Goal: Book appointment/travel/reservation

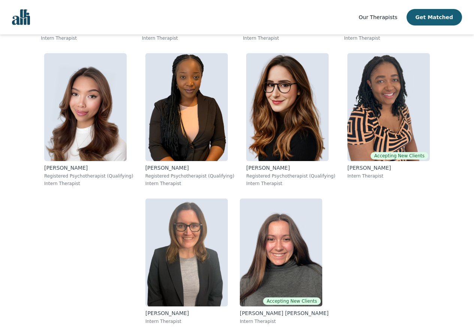
scroll to position [875, 0]
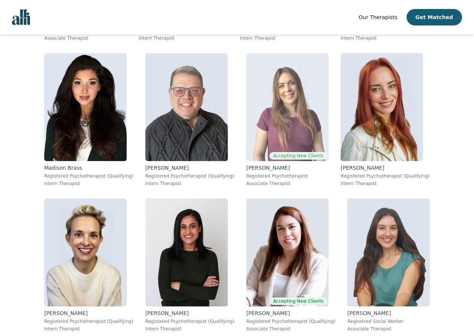
click at [277, 120] on img at bounding box center [287, 107] width 82 height 108
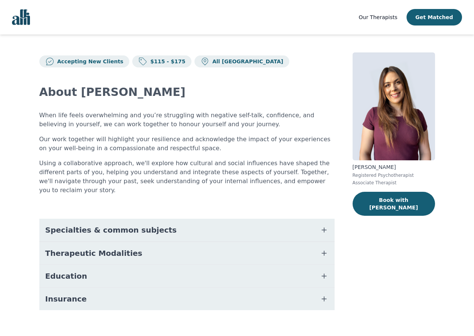
click at [322, 225] on icon "button" at bounding box center [324, 229] width 9 height 9
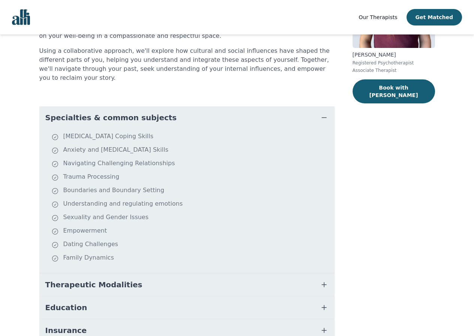
scroll to position [145, 0]
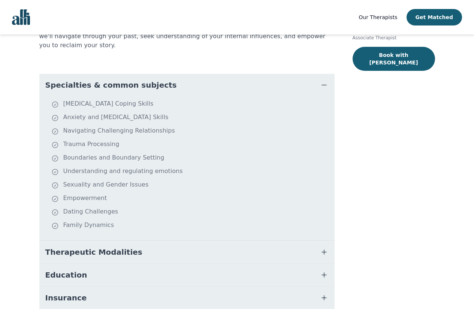
click at [319, 247] on button "Therapeutic Modalities" at bounding box center [186, 252] width 295 height 22
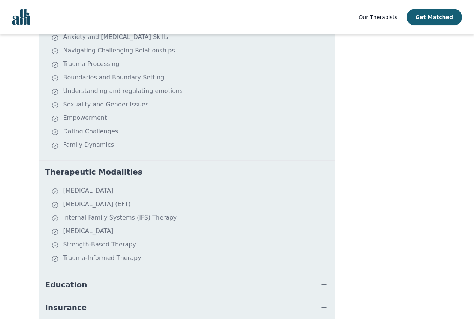
scroll to position [235, 0]
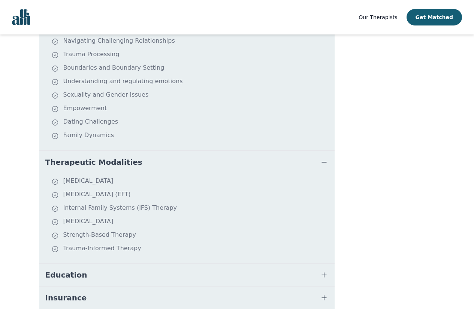
click at [320, 270] on icon "button" at bounding box center [324, 274] width 9 height 9
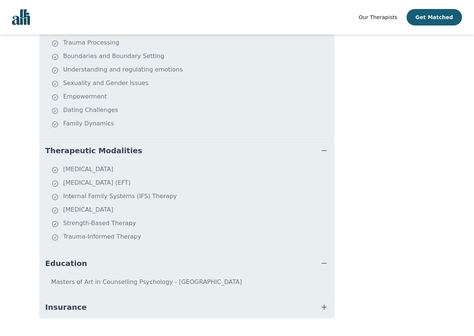
scroll to position [256, 0]
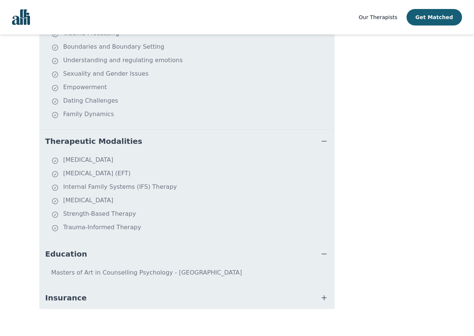
click at [325, 293] on icon "button" at bounding box center [324, 297] width 9 height 9
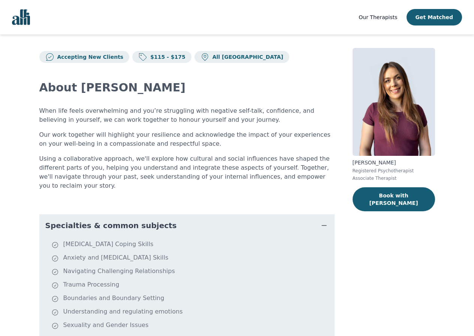
scroll to position [0, 0]
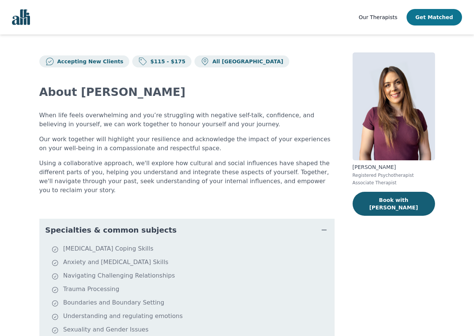
click at [429, 17] on button "Get Matched" at bounding box center [433, 17] width 55 height 16
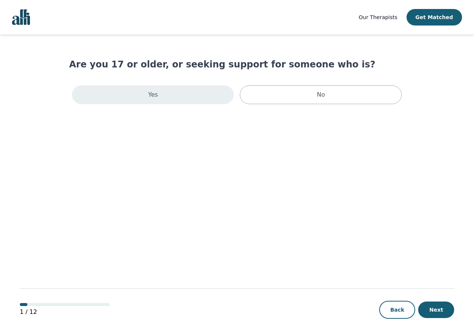
click at [185, 93] on div "Yes" at bounding box center [153, 94] width 162 height 19
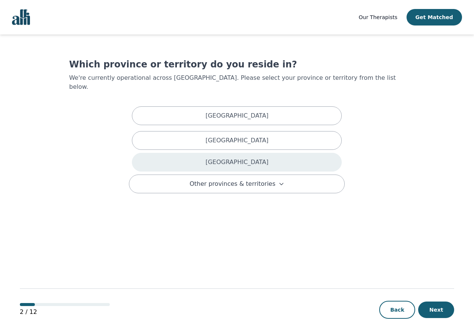
click at [216, 157] on div "[GEOGRAPHIC_DATA]" at bounding box center [237, 162] width 210 height 19
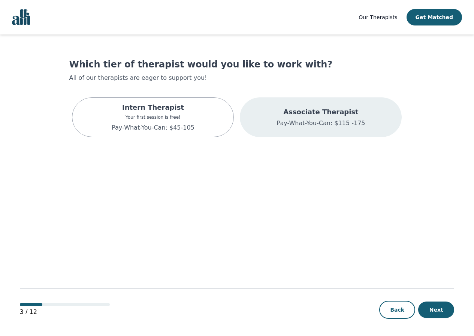
click at [293, 114] on p "Associate Therapist" at bounding box center [320, 112] width 88 height 10
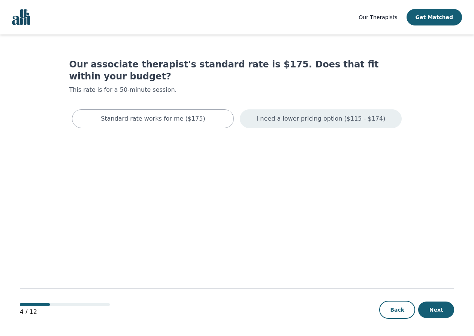
click at [277, 114] on p "I need a lower pricing option ($115 - $174)" at bounding box center [321, 118] width 129 height 9
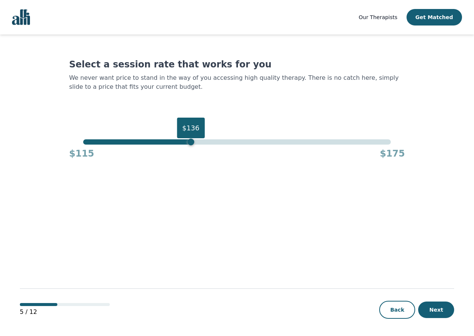
click at [193, 141] on div "$136" at bounding box center [237, 141] width 308 height 5
drag, startPoint x: 191, startPoint y: 145, endPoint x: 162, endPoint y: 143, distance: 28.5
click at [162, 143] on div "$130" at bounding box center [160, 142] width 7 height 7
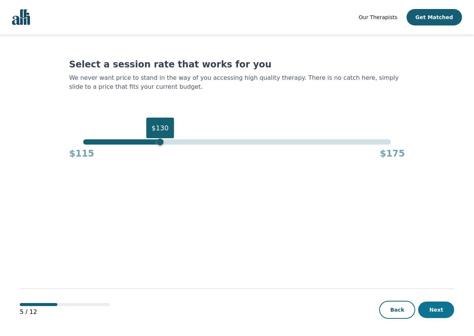
click at [439, 305] on button "Next" at bounding box center [436, 310] width 36 height 16
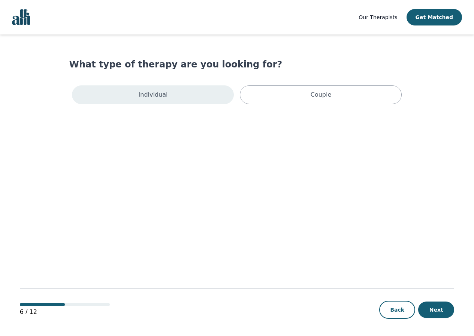
click at [185, 96] on div "Individual" at bounding box center [153, 94] width 162 height 19
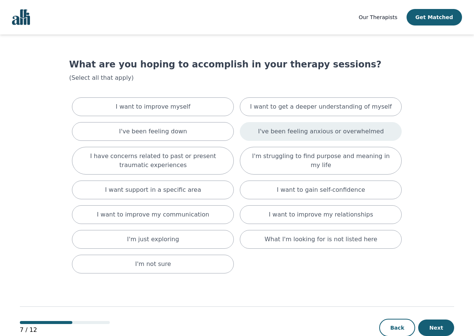
click at [275, 139] on div "I've been feeling anxious or overwhelmed" at bounding box center [321, 131] width 162 height 19
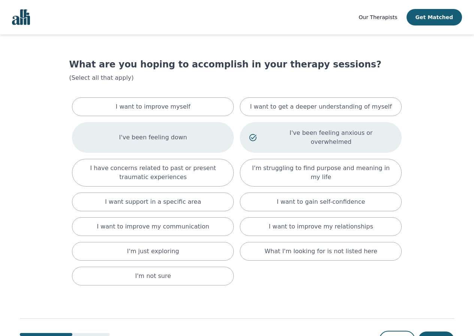
click at [213, 134] on div "I've been feeling down" at bounding box center [153, 137] width 162 height 31
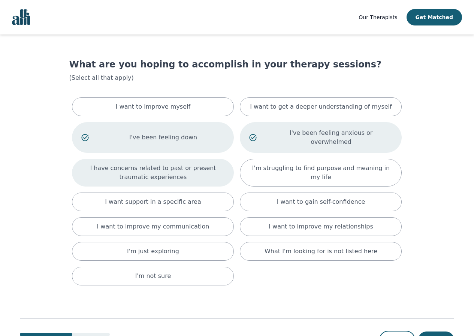
click at [172, 164] on p "I have concerns related to past or present traumatic experiences" at bounding box center [152, 173] width 143 height 18
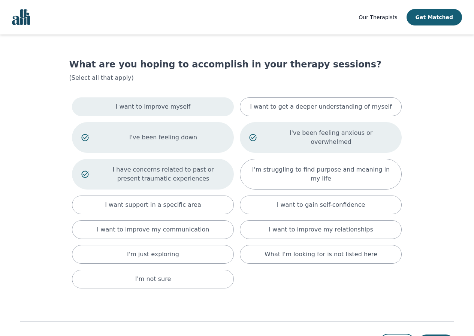
click at [172, 113] on div "I want to improve myself" at bounding box center [153, 106] width 162 height 19
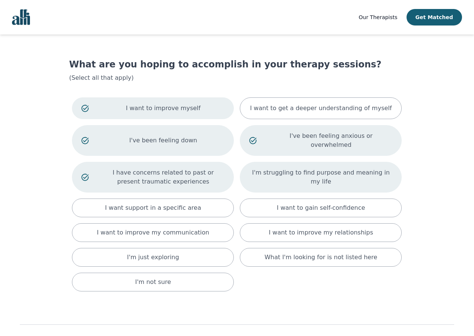
click at [277, 175] on div "I'm struggling to find purpose and meaning in my life" at bounding box center [321, 177] width 162 height 31
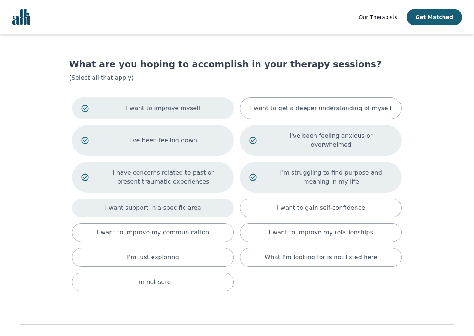
click at [218, 199] on div "I want support in a specific area" at bounding box center [153, 208] width 162 height 19
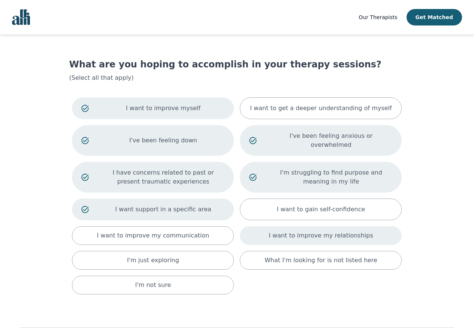
click at [269, 229] on div "I want to improve my relationships" at bounding box center [321, 235] width 162 height 19
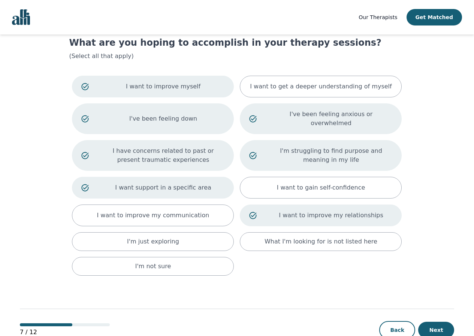
scroll to position [34, 0]
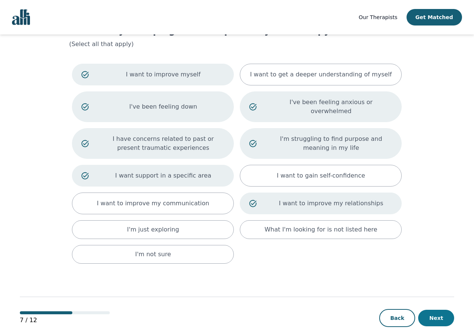
click at [438, 310] on button "Next" at bounding box center [436, 318] width 36 height 16
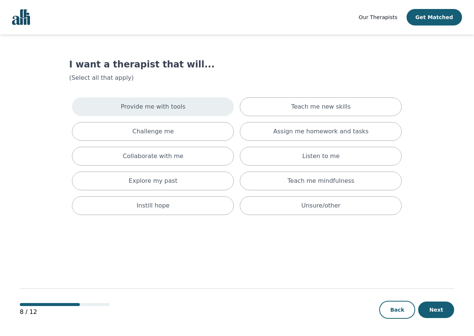
click at [194, 110] on div "Provide me with tools" at bounding box center [153, 106] width 162 height 19
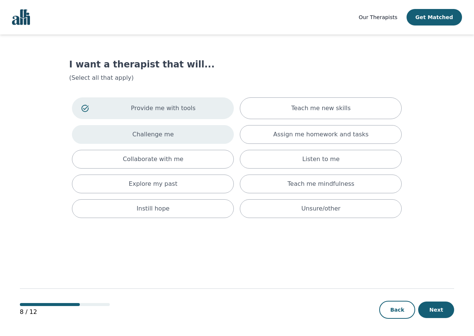
click at [185, 129] on div "Challenge me" at bounding box center [153, 134] width 162 height 19
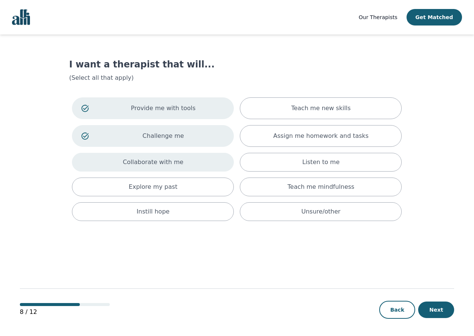
click at [181, 164] on div "Collaborate with me" at bounding box center [153, 162] width 162 height 19
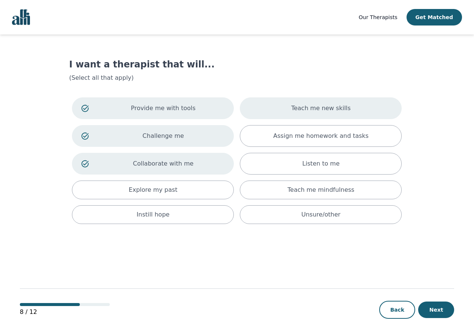
click at [283, 116] on div "Teach me new skills" at bounding box center [321, 108] width 162 height 22
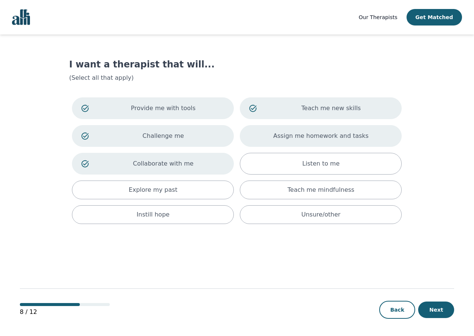
click at [286, 145] on div "Assign me homework and tasks" at bounding box center [321, 136] width 162 height 22
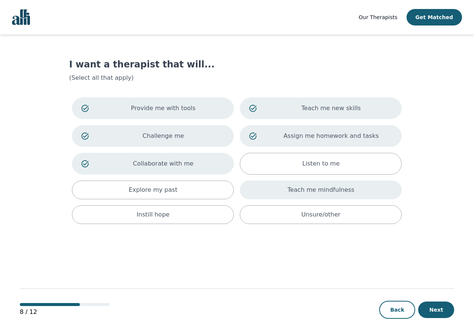
click at [287, 188] on div "Teach me mindfulness" at bounding box center [321, 190] width 162 height 19
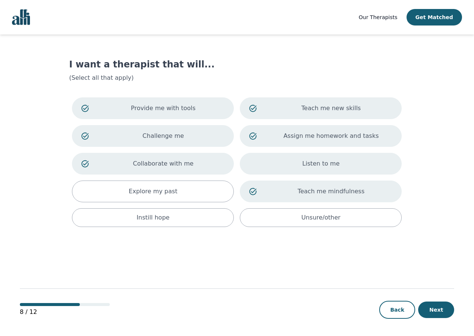
click at [287, 172] on div "Listen to me" at bounding box center [321, 164] width 162 height 22
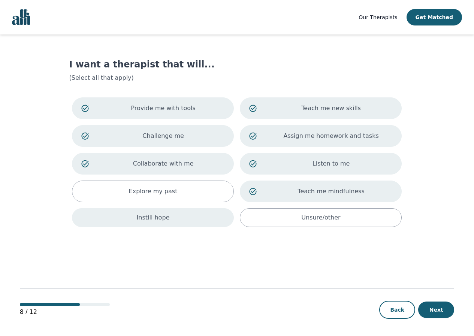
click at [186, 223] on div "Instill hope" at bounding box center [153, 217] width 162 height 19
click at [436, 308] on button "Next" at bounding box center [436, 310] width 36 height 16
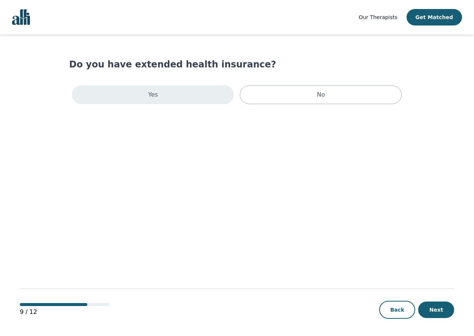
click at [197, 97] on div "Yes" at bounding box center [153, 94] width 162 height 19
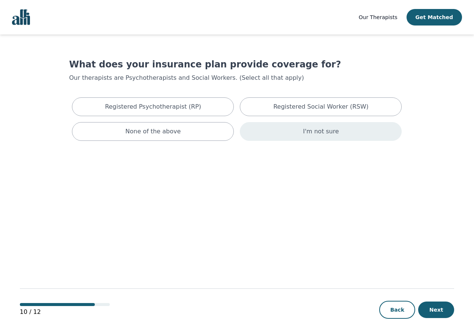
click at [322, 134] on p "I'm not sure" at bounding box center [321, 131] width 36 height 9
click at [446, 308] on button "Next" at bounding box center [436, 310] width 36 height 16
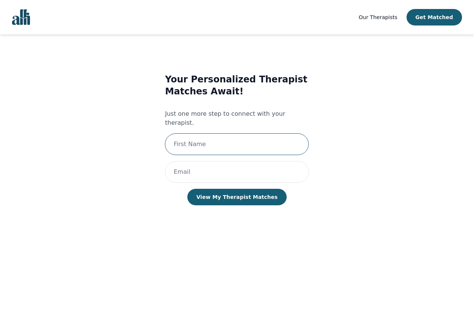
click at [235, 140] on input "text" at bounding box center [237, 144] width 144 height 22
type input "[PERSON_NAME]"
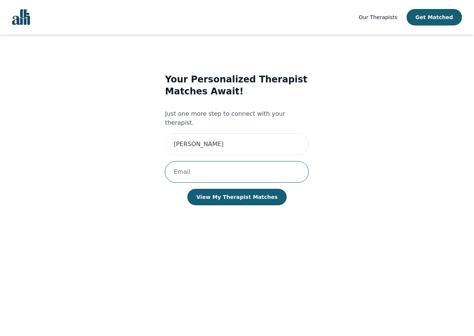
click at [225, 162] on input "email" at bounding box center [237, 172] width 144 height 22
type input "[EMAIL_ADDRESS][DOMAIN_NAME]"
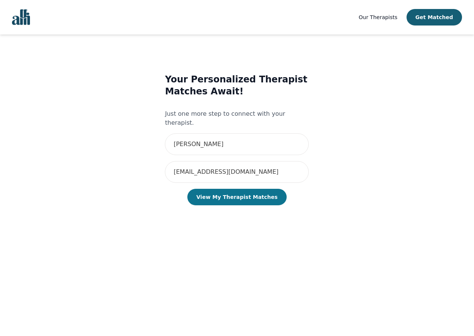
click at [240, 189] on button "View My Therapist Matches" at bounding box center [236, 197] width 99 height 16
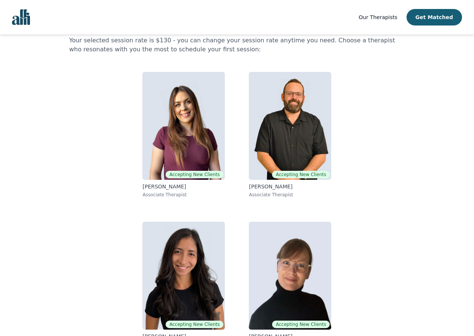
scroll to position [55, 0]
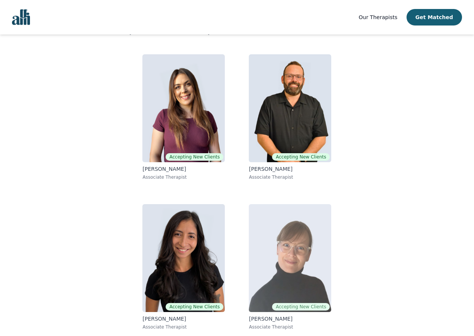
click at [289, 252] on img at bounding box center [290, 258] width 82 height 108
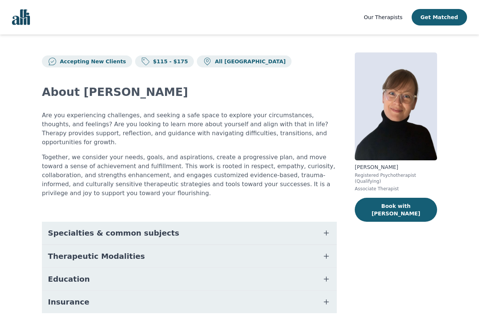
click at [324, 252] on icon "button" at bounding box center [326, 256] width 9 height 9
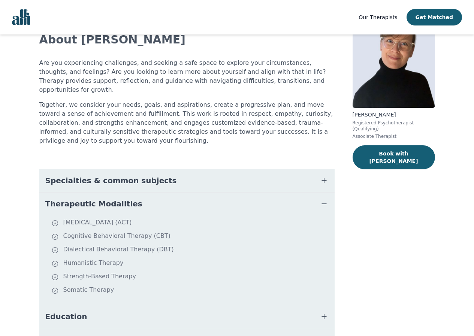
scroll to position [48, 0]
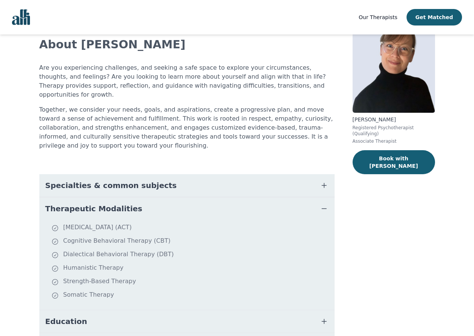
click at [164, 310] on button "Education" at bounding box center [186, 321] width 295 height 22
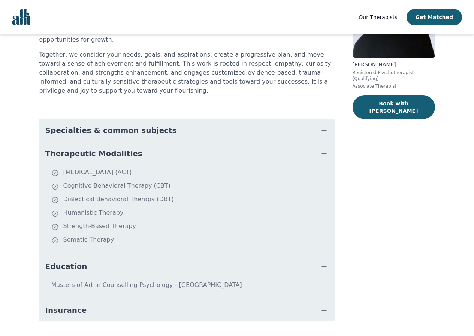
scroll to position [106, 0]
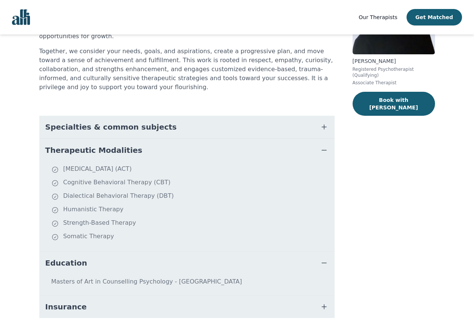
click at [184, 296] on button "Insurance" at bounding box center [186, 307] width 295 height 22
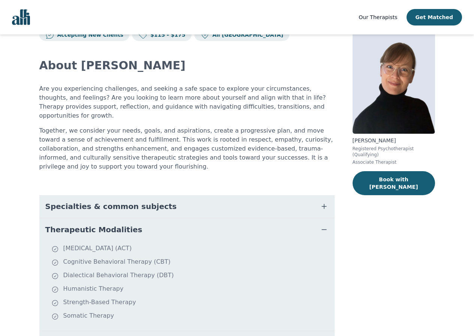
scroll to position [0, 0]
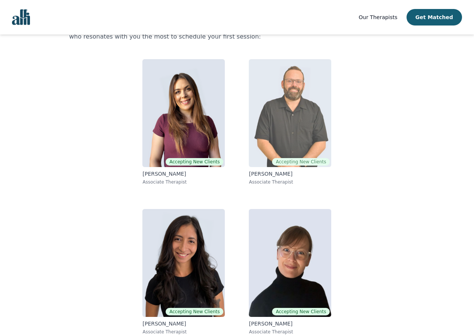
scroll to position [55, 0]
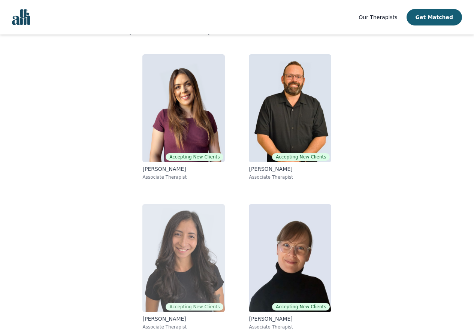
click at [197, 245] on img at bounding box center [183, 258] width 82 height 108
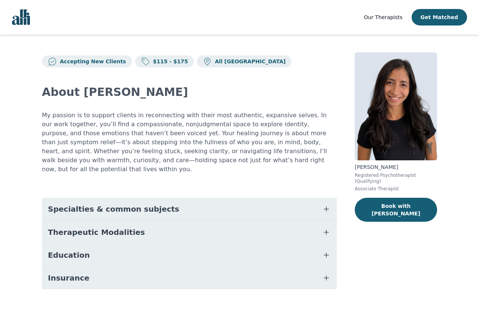
click at [328, 251] on icon "button" at bounding box center [326, 255] width 9 height 9
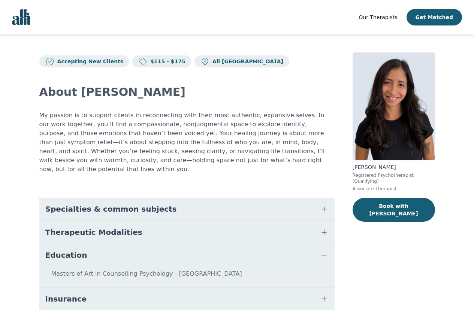
click at [326, 205] on icon "button" at bounding box center [324, 209] width 9 height 9
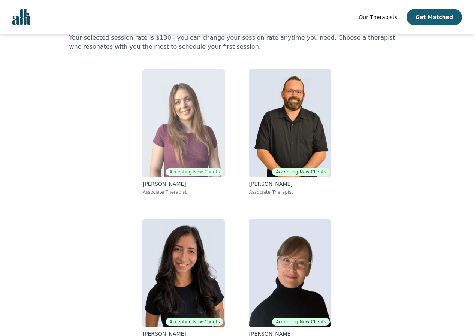
click at [180, 116] on img at bounding box center [183, 123] width 82 height 108
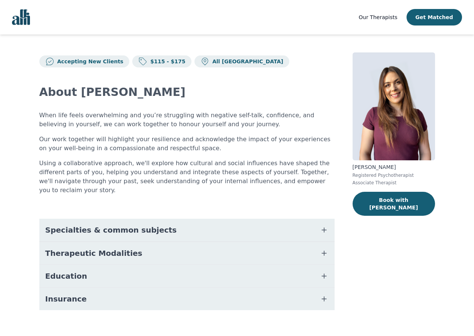
click at [325, 294] on icon "button" at bounding box center [324, 298] width 9 height 9
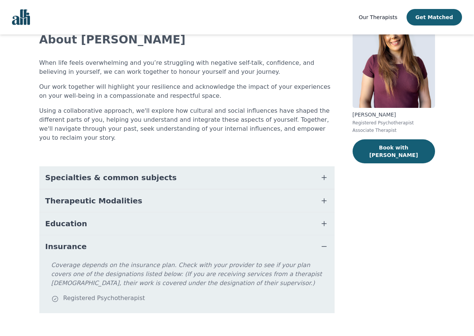
scroll to position [57, 0]
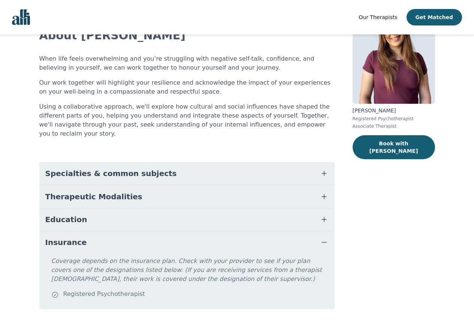
click at [324, 169] on icon "button" at bounding box center [324, 173] width 9 height 9
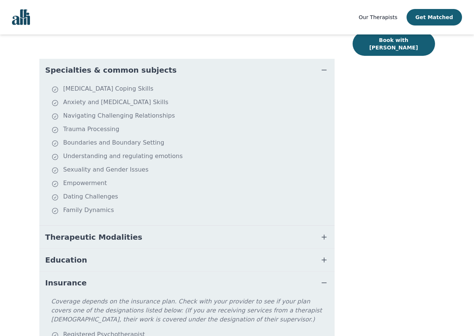
scroll to position [169, 0]
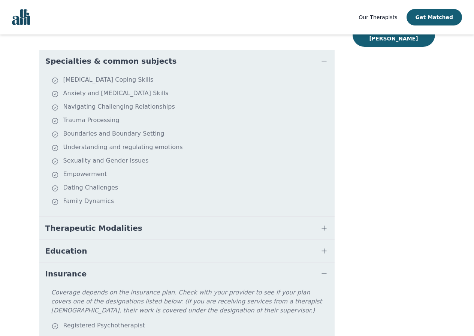
click at [326, 224] on icon "button" at bounding box center [324, 228] width 9 height 9
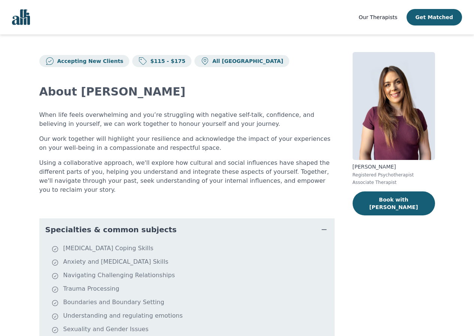
scroll to position [0, 0]
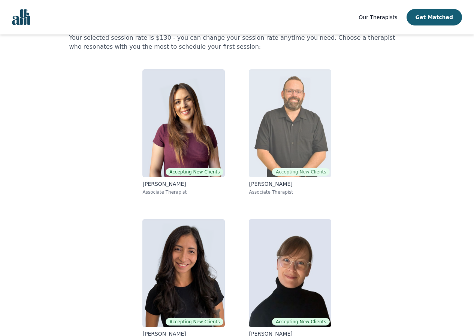
click at [303, 121] on img at bounding box center [290, 123] width 82 height 108
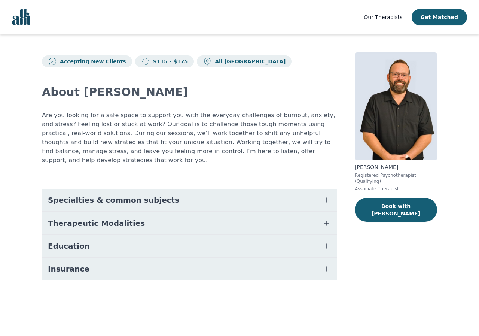
click at [328, 219] on icon "button" at bounding box center [326, 223] width 9 height 9
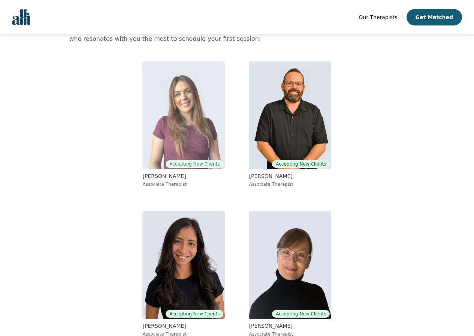
scroll to position [55, 0]
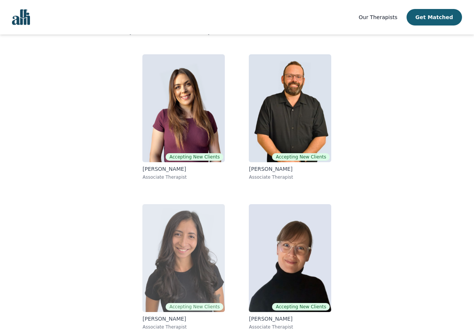
click at [191, 230] on img at bounding box center [183, 258] width 82 height 108
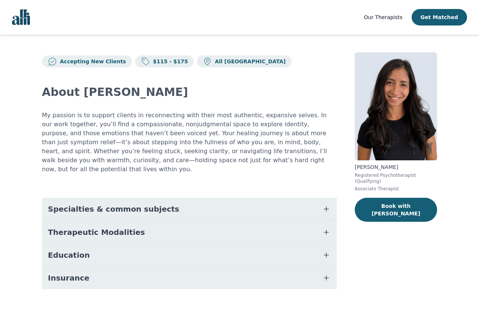
click at [332, 224] on button "Therapeutic Modalities" at bounding box center [189, 232] width 295 height 22
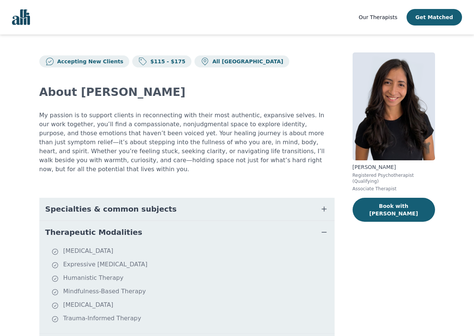
scroll to position [40, 0]
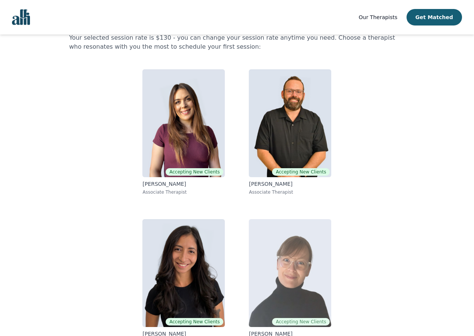
click at [281, 261] on img at bounding box center [290, 273] width 82 height 108
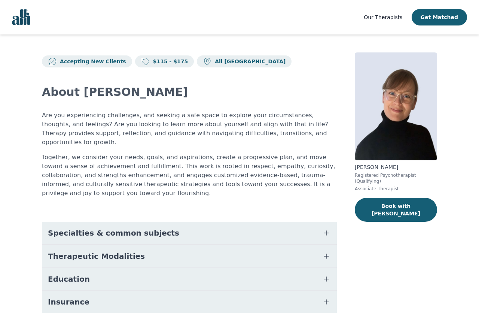
click at [331, 222] on button "Specialties & common subjects" at bounding box center [189, 233] width 295 height 22
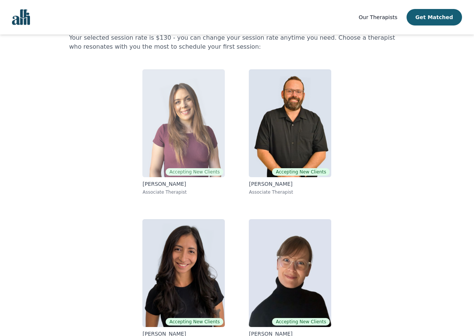
click at [175, 137] on img at bounding box center [183, 123] width 82 height 108
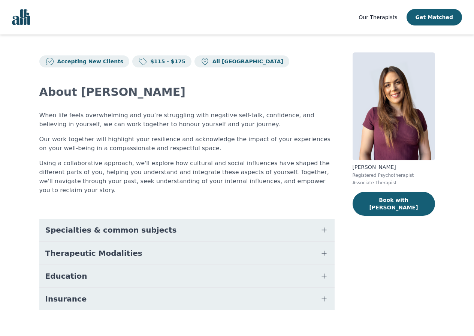
click at [322, 225] on icon "button" at bounding box center [324, 229] width 9 height 9
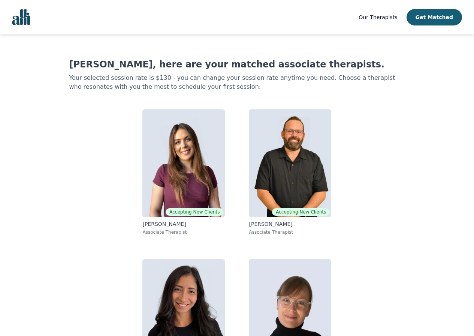
scroll to position [40, 0]
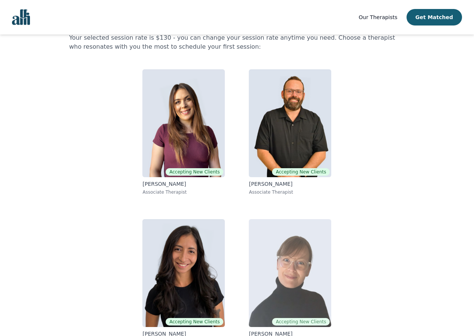
click at [288, 273] on img at bounding box center [290, 273] width 82 height 108
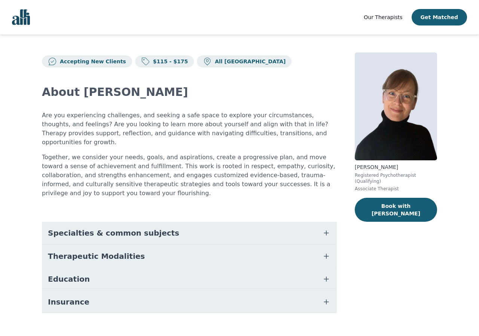
click at [332, 222] on button "Specialties & common subjects" at bounding box center [189, 233] width 295 height 22
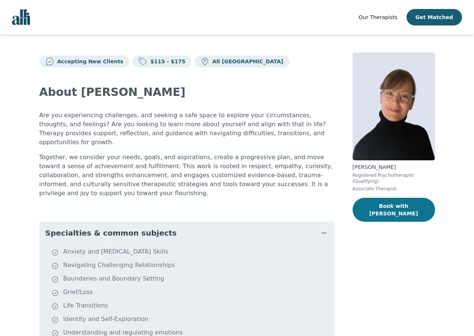
click at [373, 201] on button "Book with [PERSON_NAME]" at bounding box center [393, 210] width 82 height 24
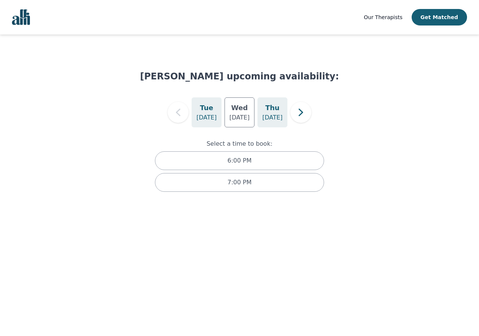
click at [273, 111] on h5 "Thu" at bounding box center [273, 108] width 14 height 10
click at [199, 108] on div "[DATE]" at bounding box center [207, 112] width 30 height 30
click at [228, 118] on div "[DATE]" at bounding box center [240, 112] width 30 height 30
click at [279, 115] on p "[DATE]" at bounding box center [273, 117] width 20 height 9
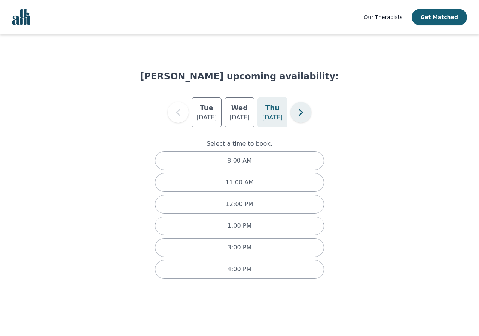
click at [306, 113] on icon "button" at bounding box center [301, 112] width 15 height 15
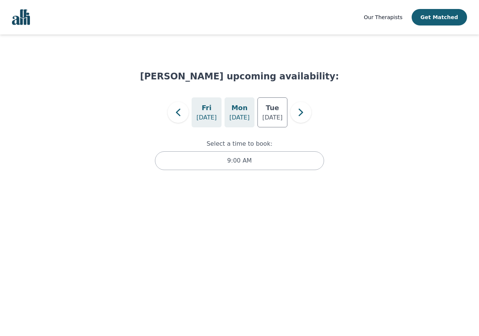
click at [234, 113] on p "[DATE]" at bounding box center [240, 117] width 20 height 9
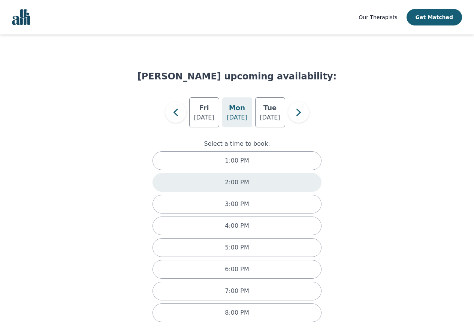
click at [251, 181] on div "2:00 PM" at bounding box center [236, 182] width 169 height 19
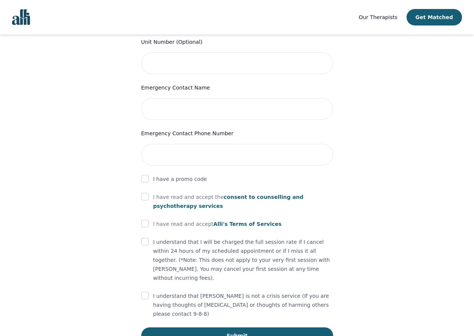
scroll to position [330, 0]
click at [237, 221] on span "Alli's Terms of Services" at bounding box center [247, 224] width 68 height 6
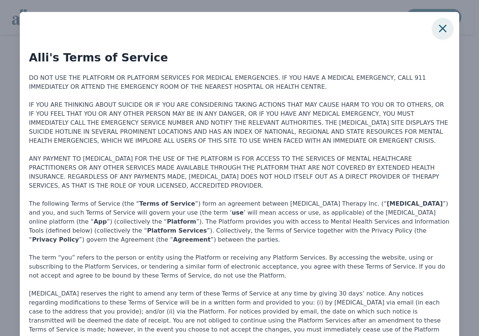
click at [437, 25] on icon "button" at bounding box center [443, 28] width 15 height 15
